Goal: Task Accomplishment & Management: Manage account settings

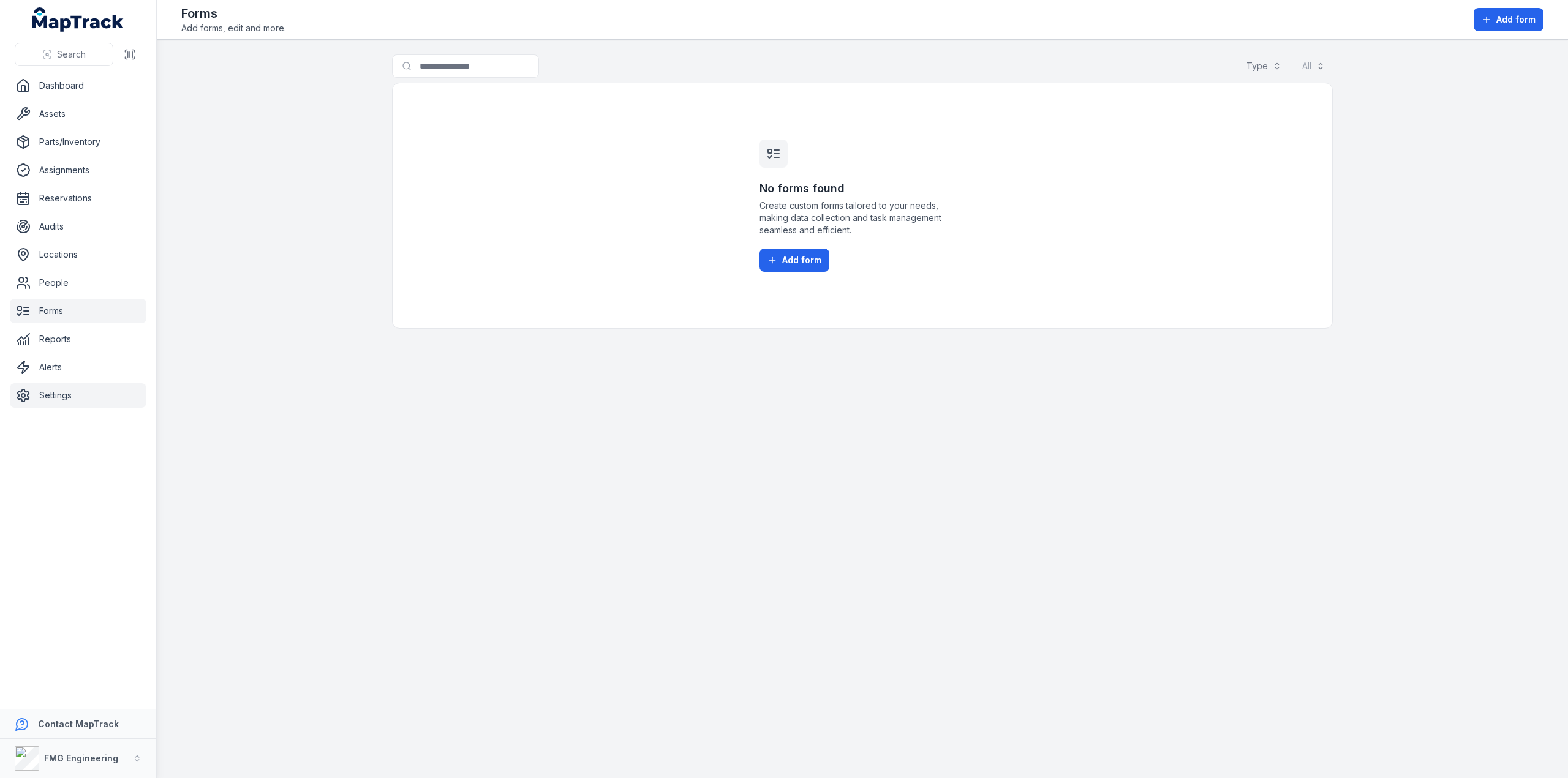
click at [70, 399] on link "Settings" at bounding box center [78, 396] width 137 height 25
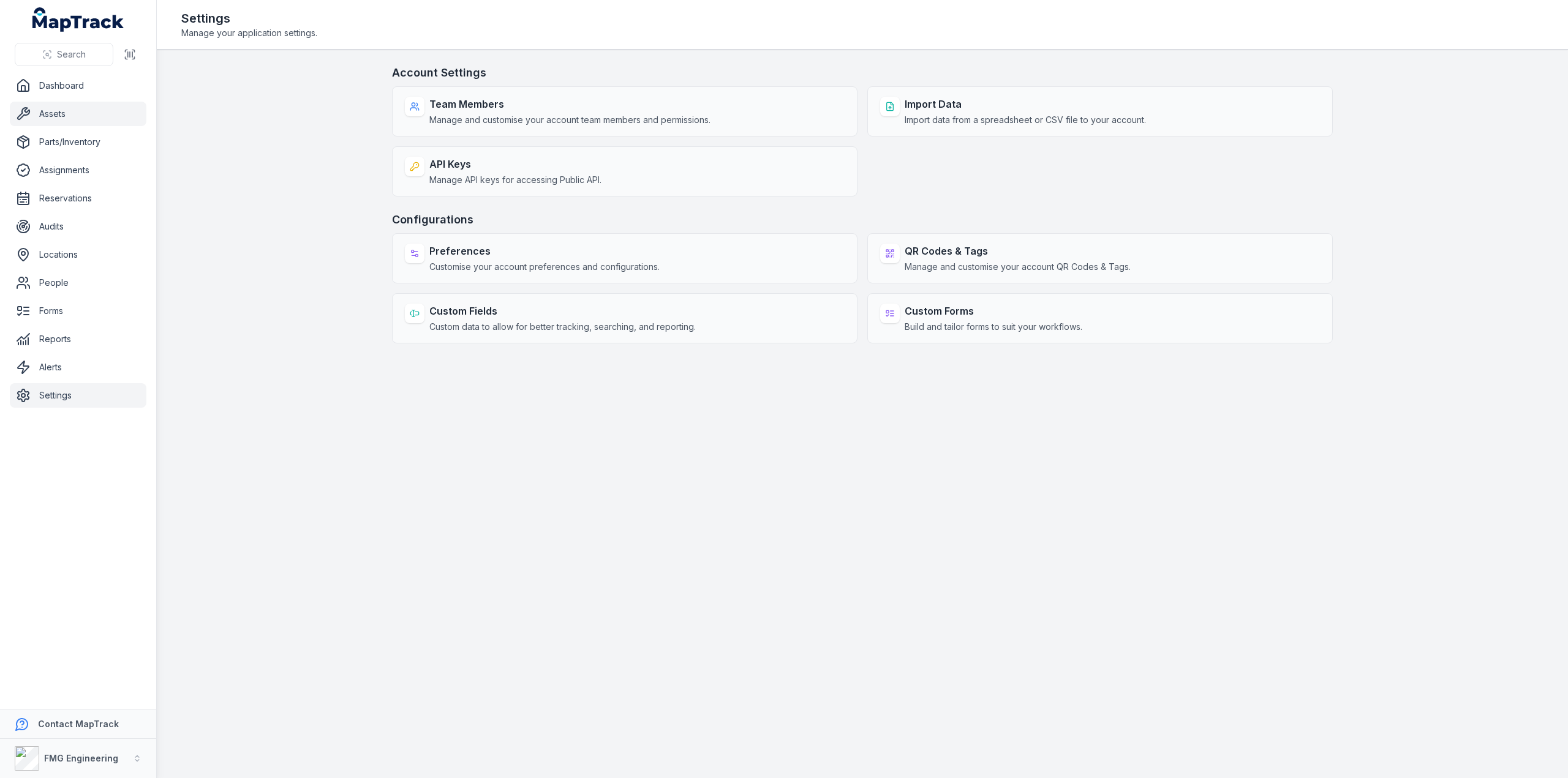
click at [50, 118] on link "Assets" at bounding box center [78, 114] width 137 height 25
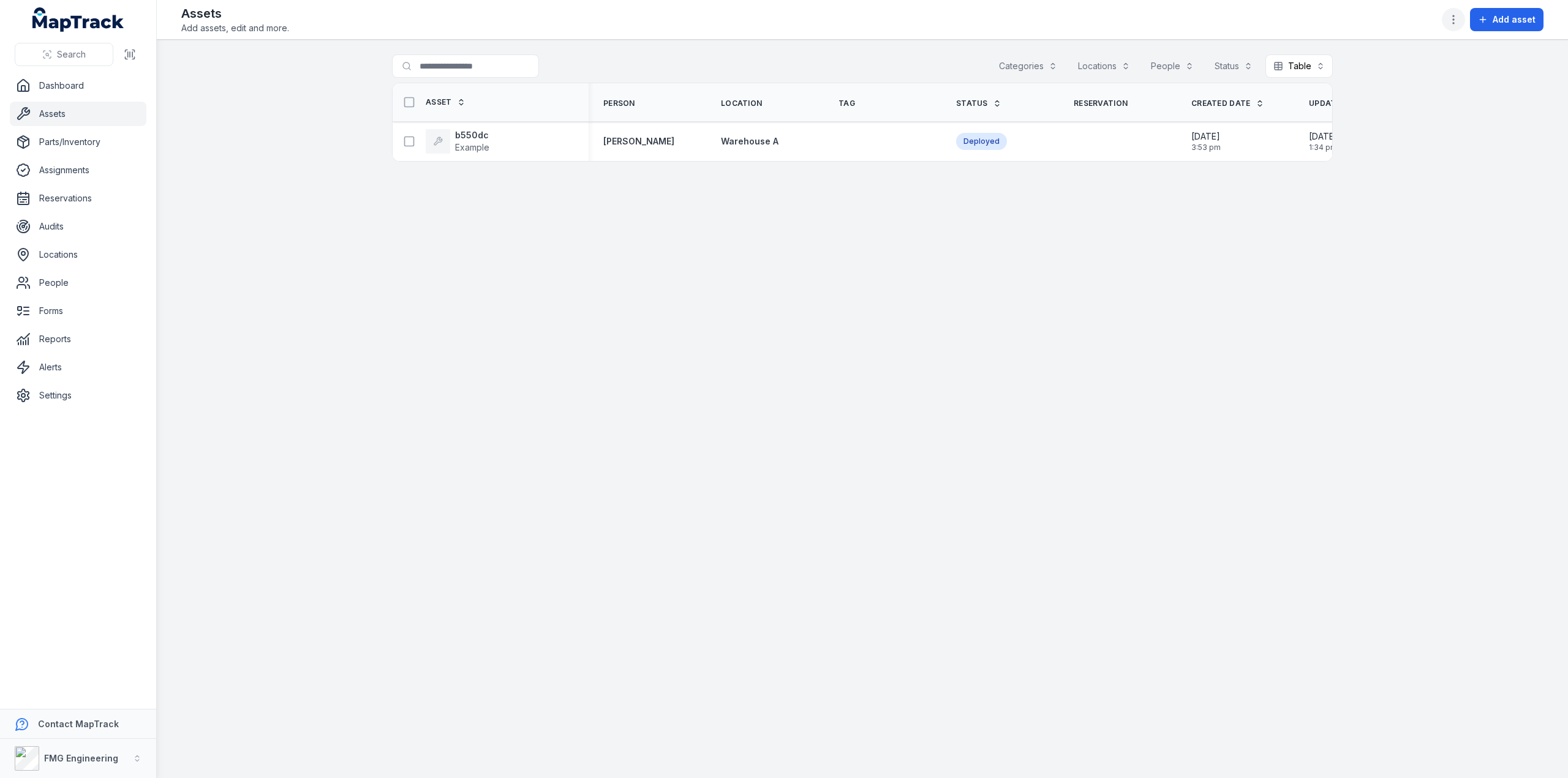
click at [1457, 22] on icon "button" at bounding box center [1453, 20] width 12 height 12
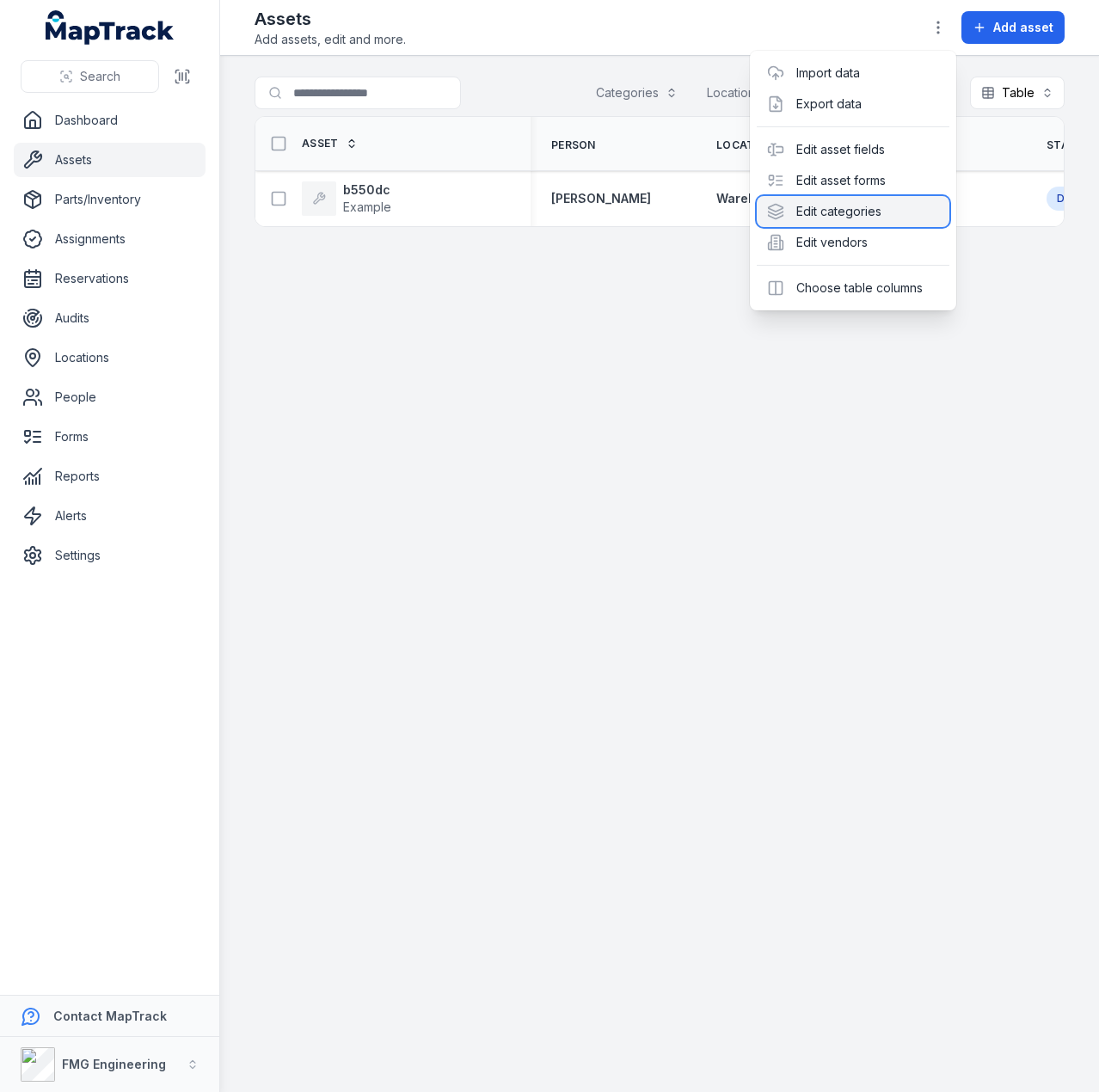
click at [902, 215] on div "Edit categories" at bounding box center [853, 211] width 193 height 31
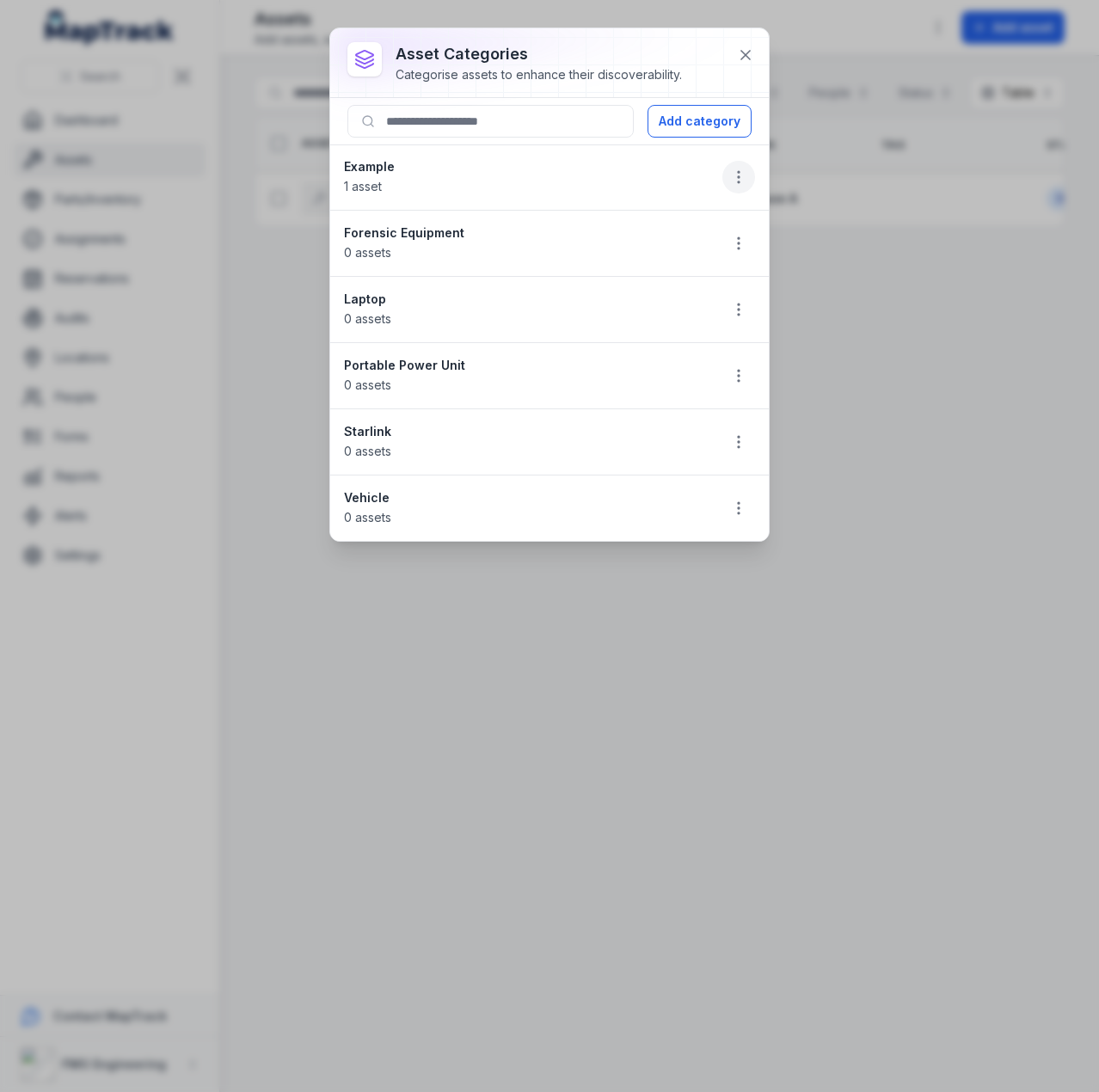
click at [735, 173] on icon "button" at bounding box center [738, 177] width 17 height 17
click at [656, 224] on div "Edit" at bounding box center [652, 223] width 193 height 31
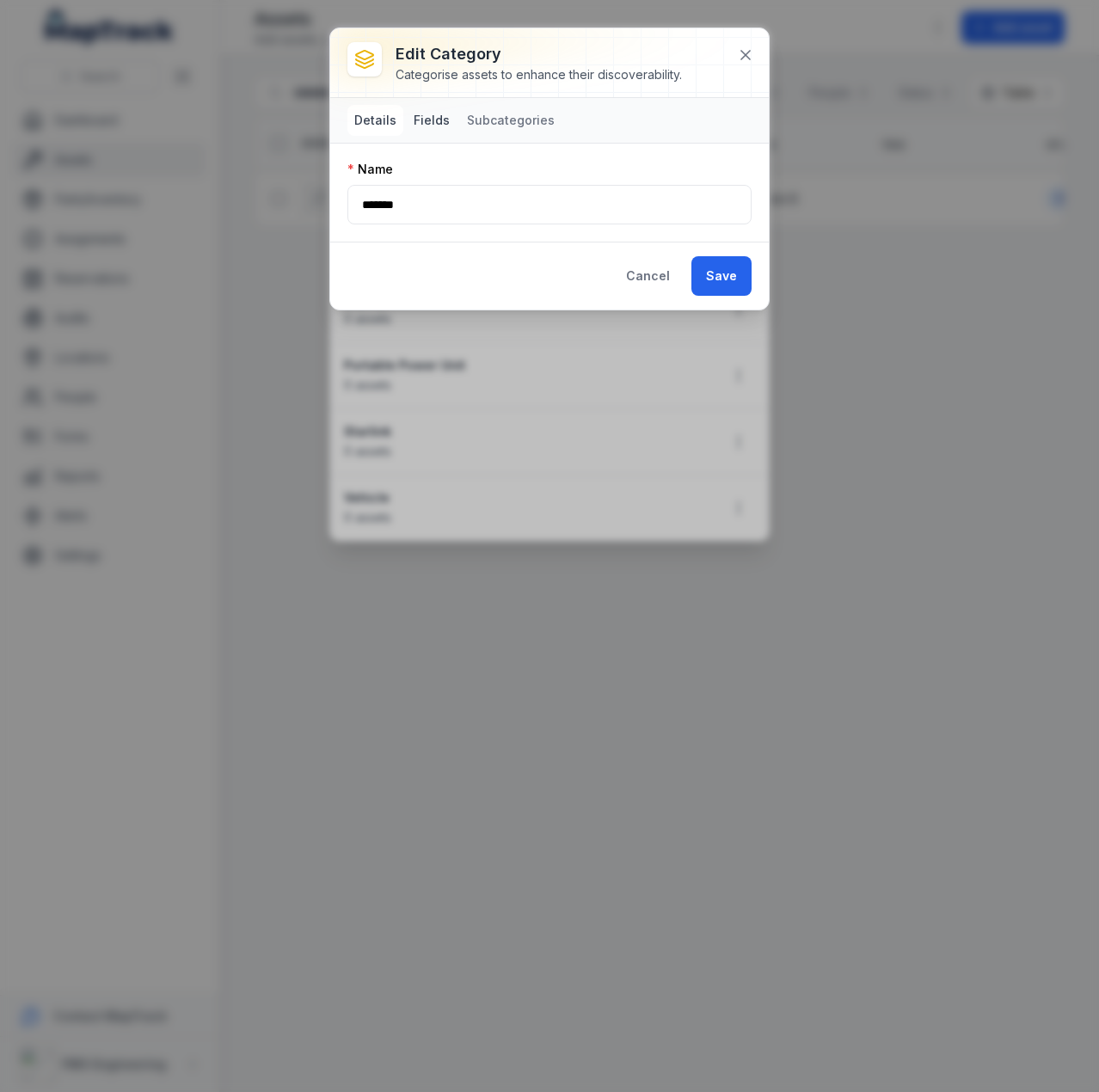
click at [424, 125] on button "Fields" at bounding box center [432, 121] width 50 height 31
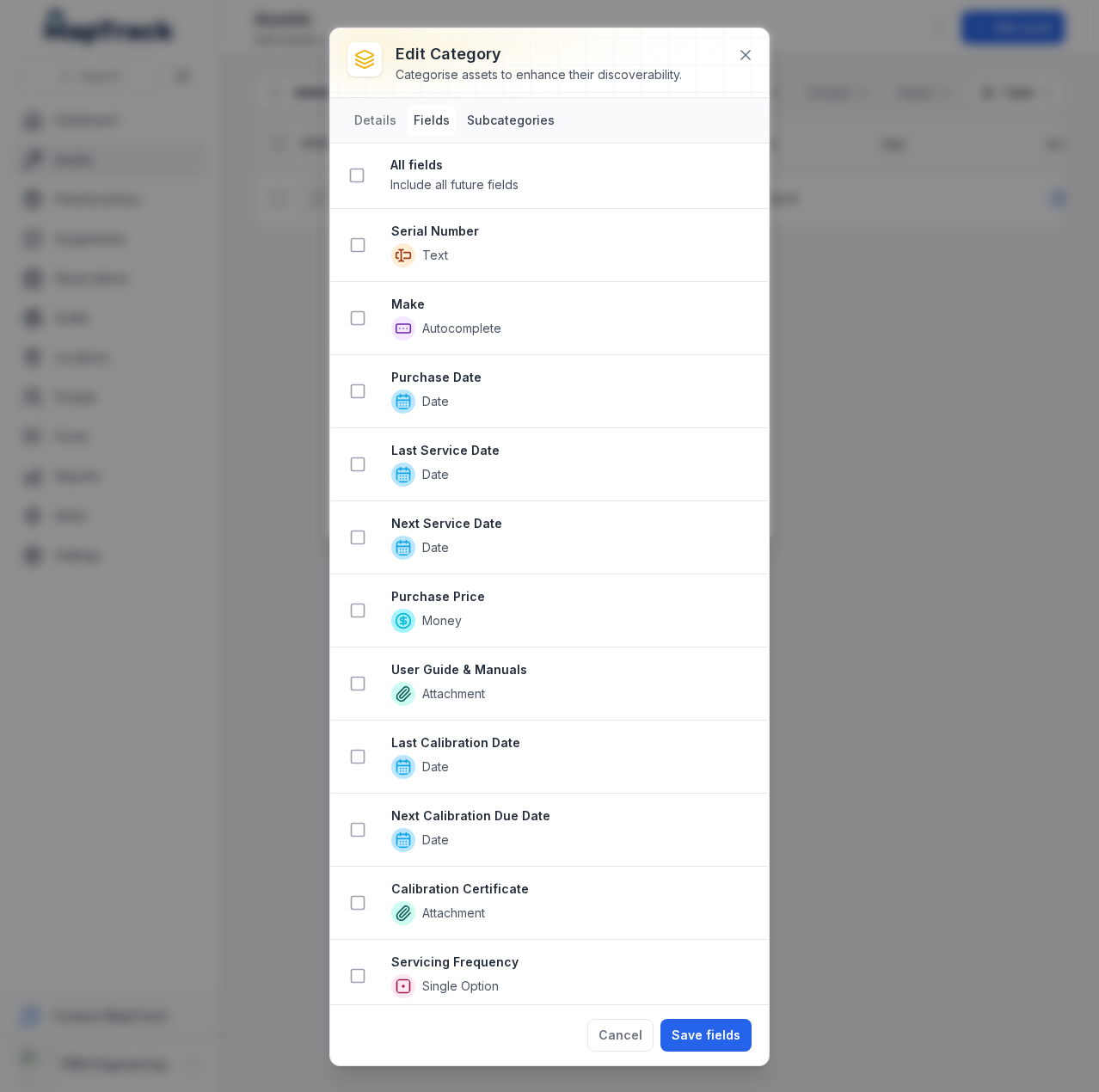
click at [516, 117] on button "Subcategories" at bounding box center [510, 121] width 101 height 31
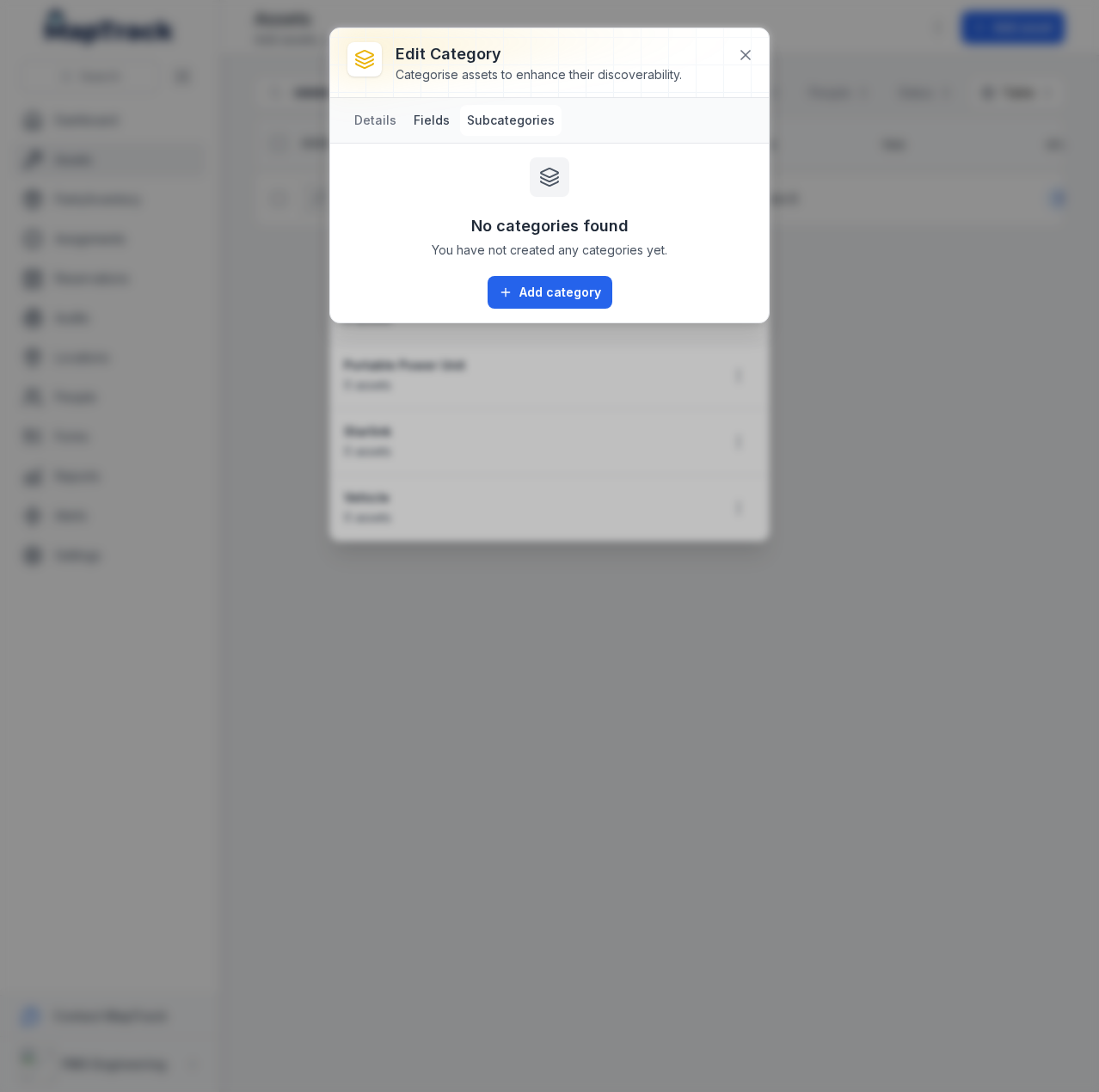
click at [441, 126] on button "Fields" at bounding box center [432, 121] width 50 height 31
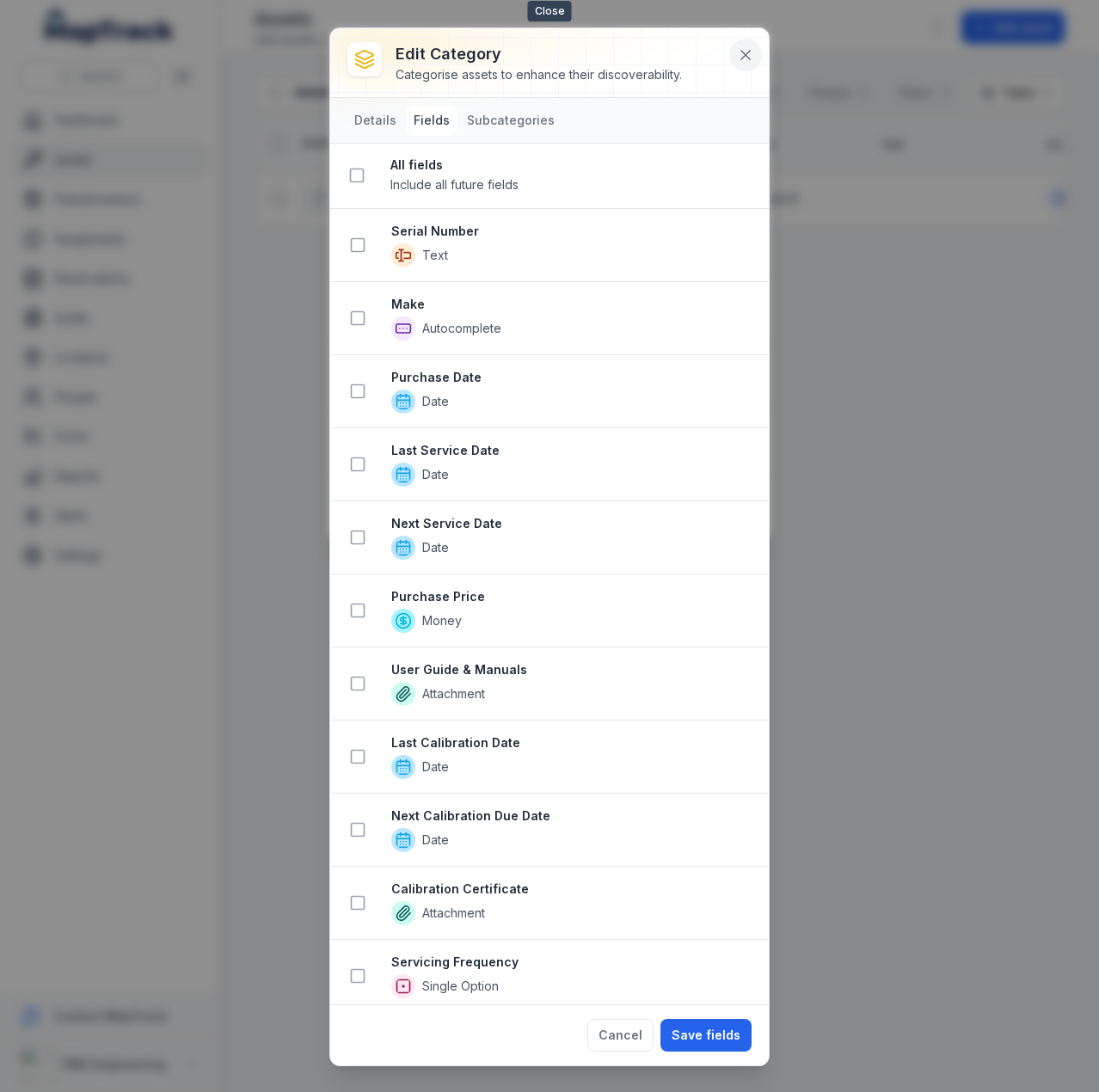
click at [752, 59] on icon at bounding box center [745, 55] width 17 height 17
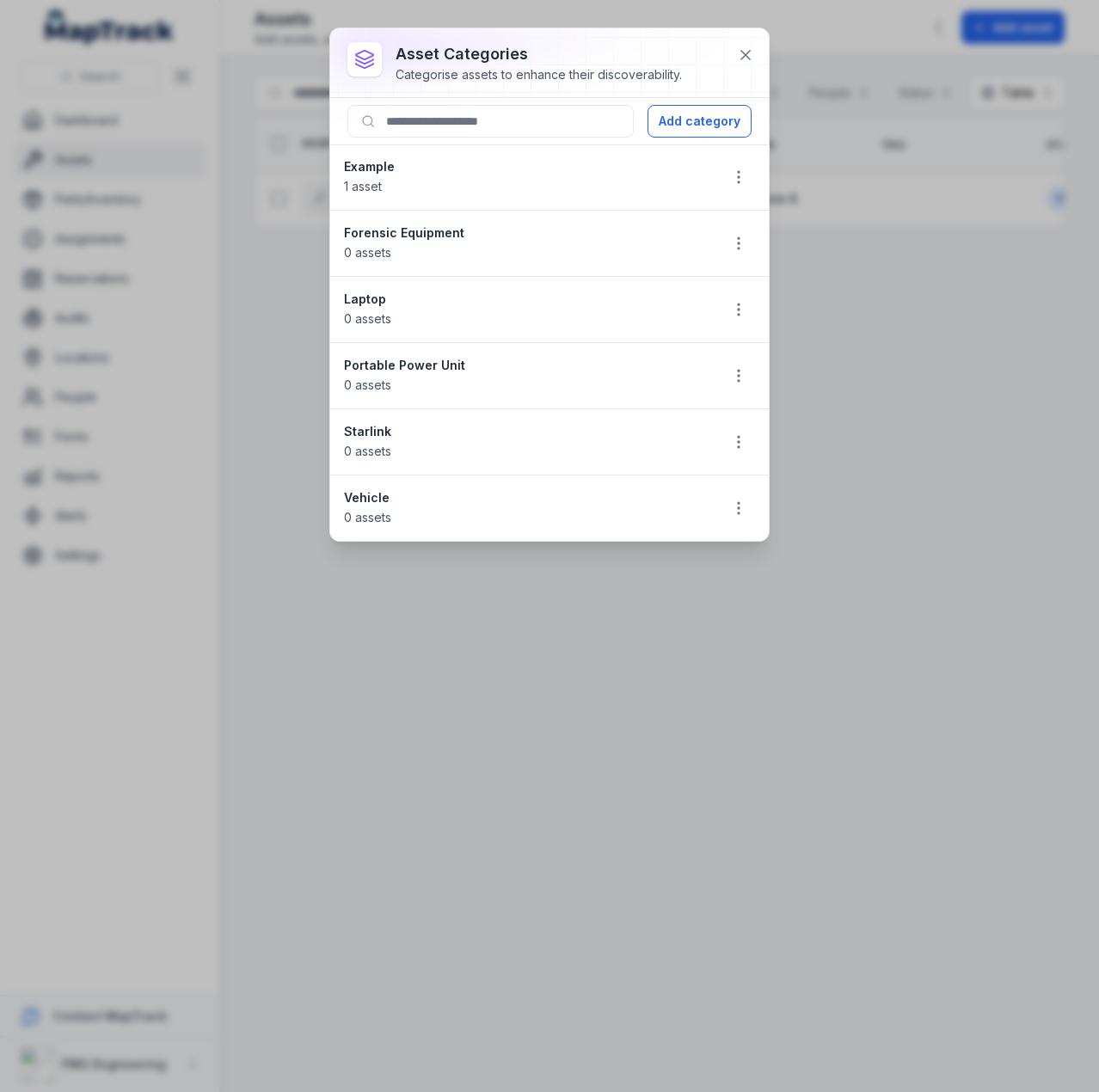
click at [960, 518] on div "asset categories Categorise assets to enhance their discoverability. Add catego…" at bounding box center [550, 546] width 1099 height 1092
click at [710, 716] on div "asset categories Categorise assets to enhance their discoverability. Add catego…" at bounding box center [550, 546] width 1099 height 1092
click at [872, 608] on div "asset categories Categorise assets to enhance their discoverability. Add catego…" at bounding box center [550, 546] width 1099 height 1092
click at [742, 62] on icon at bounding box center [745, 55] width 17 height 17
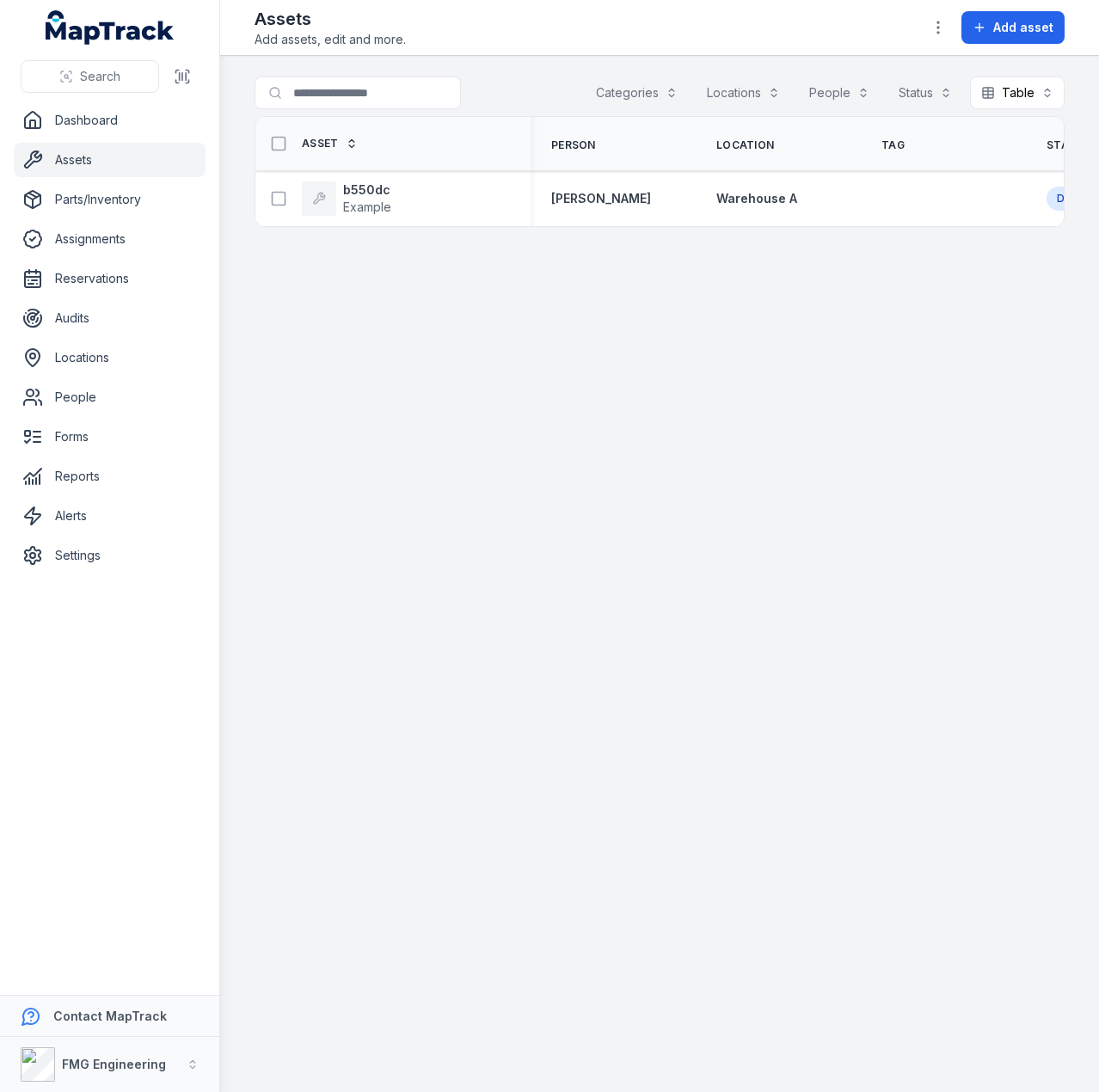
drag, startPoint x: 827, startPoint y: 494, endPoint x: 432, endPoint y: 371, distance: 413.7
click at [818, 488] on main "Search for assets Categories Locations People Status Table ***** Asset Person L…" at bounding box center [659, 573] width 879 height 1036
